Goal: Task Accomplishment & Management: Use online tool/utility

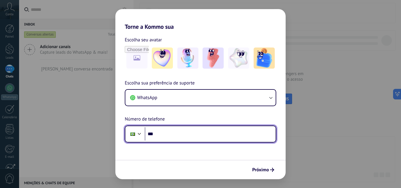
click at [193, 138] on input "***" at bounding box center [210, 133] width 131 height 13
click at [193, 138] on input "********" at bounding box center [210, 133] width 131 height 13
type input "**********"
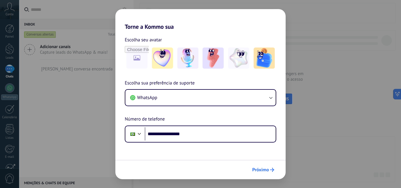
click at [262, 168] on span "Próximo" at bounding box center [260, 170] width 17 height 4
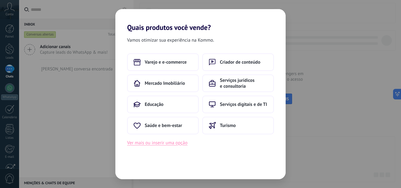
click at [163, 144] on button "Ver mais ou inserir uma opção" at bounding box center [157, 143] width 60 height 8
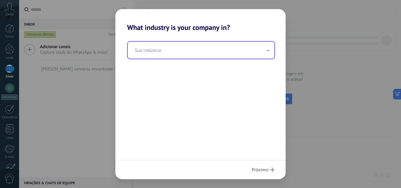
click at [156, 58] on input "text" at bounding box center [201, 50] width 147 height 17
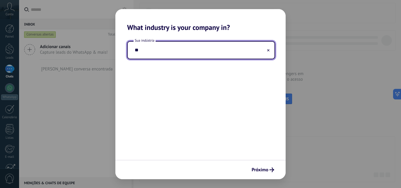
type input "*"
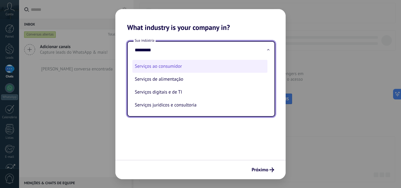
click at [175, 62] on li "Serviços ao consumidor" at bounding box center [199, 66] width 135 height 13
type input "**********"
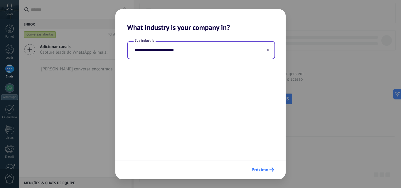
click at [270, 173] on button "Próximo" at bounding box center [263, 170] width 28 height 10
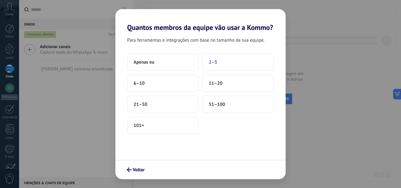
click at [219, 64] on button "2–5" at bounding box center [238, 62] width 72 height 18
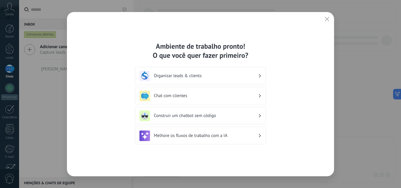
click at [208, 95] on h3 "Chat com clientes" at bounding box center [206, 96] width 104 height 6
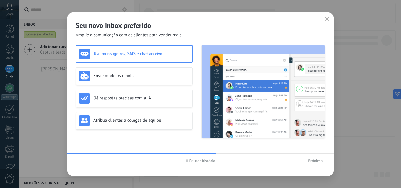
click at [311, 161] on span "Próximo" at bounding box center [315, 161] width 15 height 4
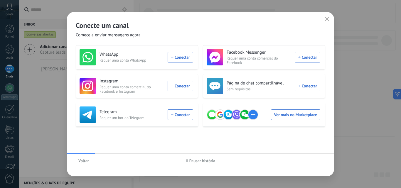
click at [77, 160] on button "Voltar" at bounding box center [84, 160] width 16 height 9
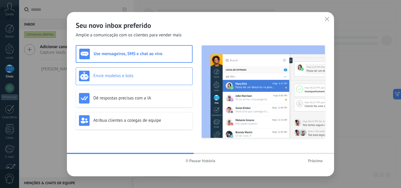
click at [158, 81] on div "Envie modelos e bots" at bounding box center [134, 76] width 110 height 11
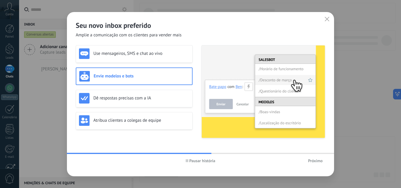
click at [312, 161] on span "Próximo" at bounding box center [315, 161] width 15 height 4
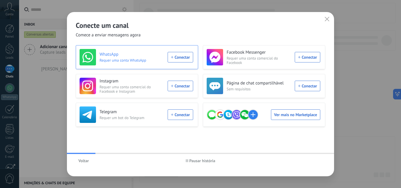
click at [172, 57] on div "WhatsApp Requer uma conta WhatsApp Conectar" at bounding box center [135, 57] width 113 height 16
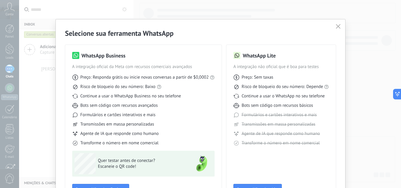
scroll to position [29, 0]
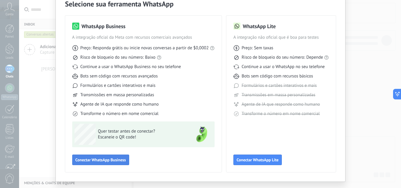
click at [113, 158] on span "Conectar WhatsApp Business" at bounding box center [100, 160] width 50 height 4
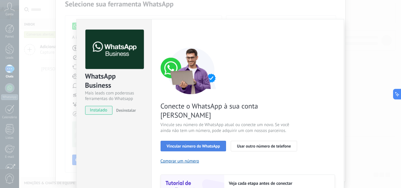
click at [179, 144] on span "Vincular número do WhatsApp" at bounding box center [193, 146] width 53 height 4
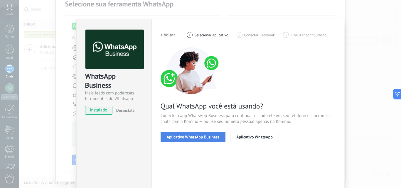
click at [187, 137] on span "Aplicativo WhatsApp Business" at bounding box center [193, 137] width 52 height 4
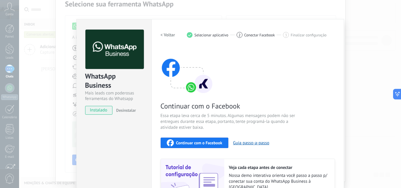
click at [213, 143] on span "Continuar com o Facebook" at bounding box center [199, 143] width 46 height 4
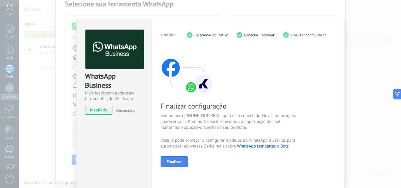
click at [181, 161] on button "Finalizar" at bounding box center [174, 161] width 28 height 11
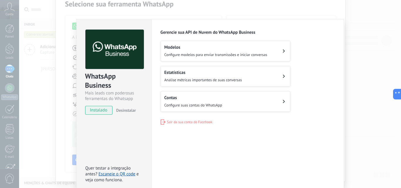
click at [189, 54] on span "Configure modelos para enviar transmissões e iniciar conversas" at bounding box center [215, 54] width 103 height 5
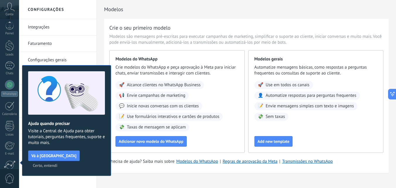
scroll to position [56, 0]
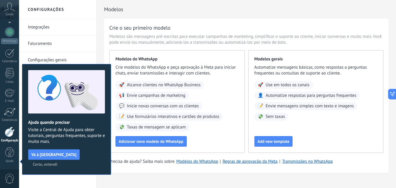
click at [57, 162] on span "Certo, entendi" at bounding box center [45, 164] width 25 height 4
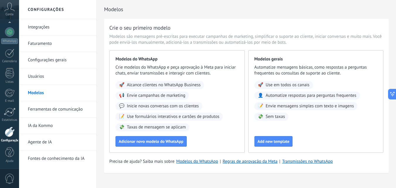
click at [53, 46] on link "Faturamento" at bounding box center [59, 43] width 63 height 16
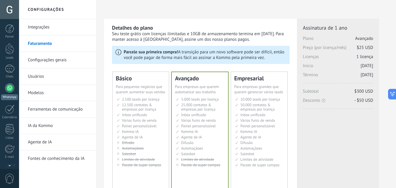
click at [12, 86] on div at bounding box center [9, 87] width 9 height 9
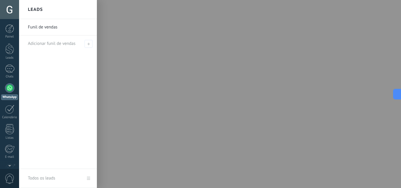
click at [149, 74] on div at bounding box center [219, 94] width 401 height 188
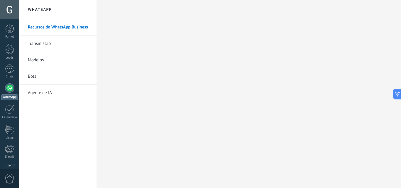
click at [42, 73] on link "Bots" at bounding box center [59, 76] width 63 height 16
click at [41, 95] on link "Agente de IA" at bounding box center [59, 93] width 63 height 16
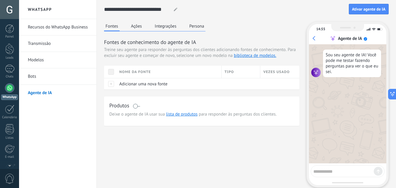
click at [42, 78] on link "Bots" at bounding box center [59, 76] width 63 height 16
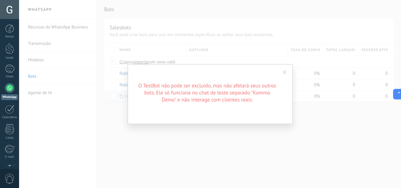
click at [287, 71] on span at bounding box center [284, 72] width 10 height 10
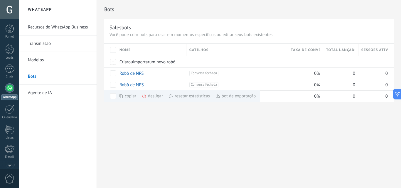
drag, startPoint x: 203, startPoint y: 167, endPoint x: 298, endPoint y: 147, distance: 97.2
click at [135, 60] on span "importar" at bounding box center [141, 62] width 16 height 6
click at [0, 0] on input "importar um novo robô" at bounding box center [0, 0] width 0 height 0
click at [122, 62] on span "Criar" at bounding box center [123, 62] width 9 height 6
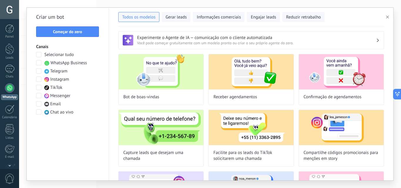
click at [388, 17] on icon "button" at bounding box center [387, 17] width 3 height 3
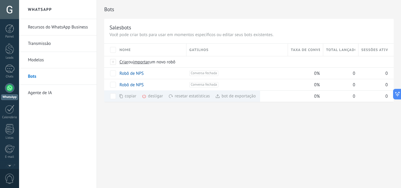
click at [43, 8] on h2 "WhatsApp" at bounding box center [57, 9] width 63 height 19
click at [12, 6] on div at bounding box center [9, 9] width 19 height 19
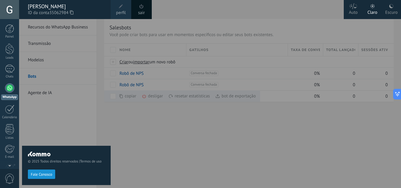
click at [75, 113] on div "© 2025 Todos direitos reservados | Termos de uso Fale Conosco" at bounding box center [66, 103] width 89 height 169
click at [165, 162] on div at bounding box center [219, 94] width 401 height 188
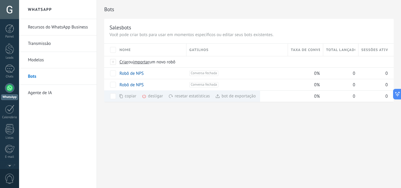
drag, startPoint x: 45, startPoint y: 5, endPoint x: 40, endPoint y: 6, distance: 5.6
click at [43, 5] on h2 "WhatsApp" at bounding box center [57, 9] width 63 height 19
click at [11, 10] on div at bounding box center [9, 9] width 19 height 19
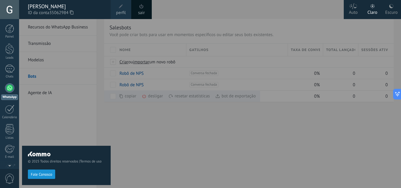
click at [11, 10] on div at bounding box center [9, 9] width 19 height 19
